Goal: Find specific page/section: Find specific page/section

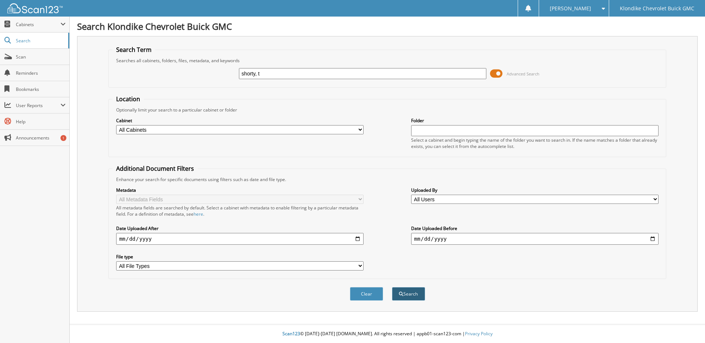
type input "shorty, t"
click at [417, 294] on button "Search" at bounding box center [408, 294] width 33 height 14
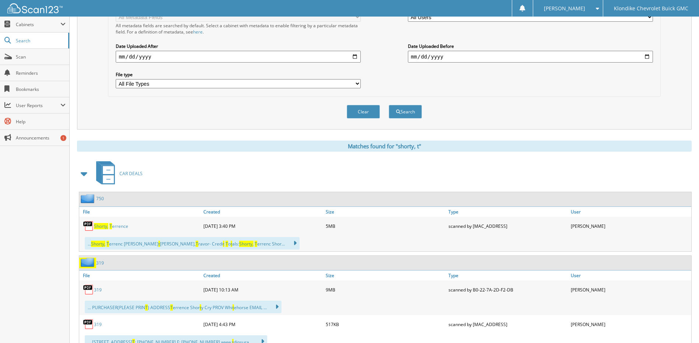
scroll to position [184, 0]
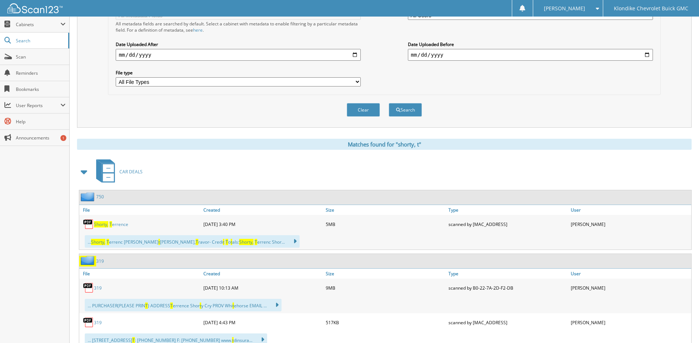
click at [112, 226] on link "[PERSON_NAME], T errence" at bounding box center [111, 224] width 34 height 6
